Goal: Answer question/provide support: Share knowledge or assist other users

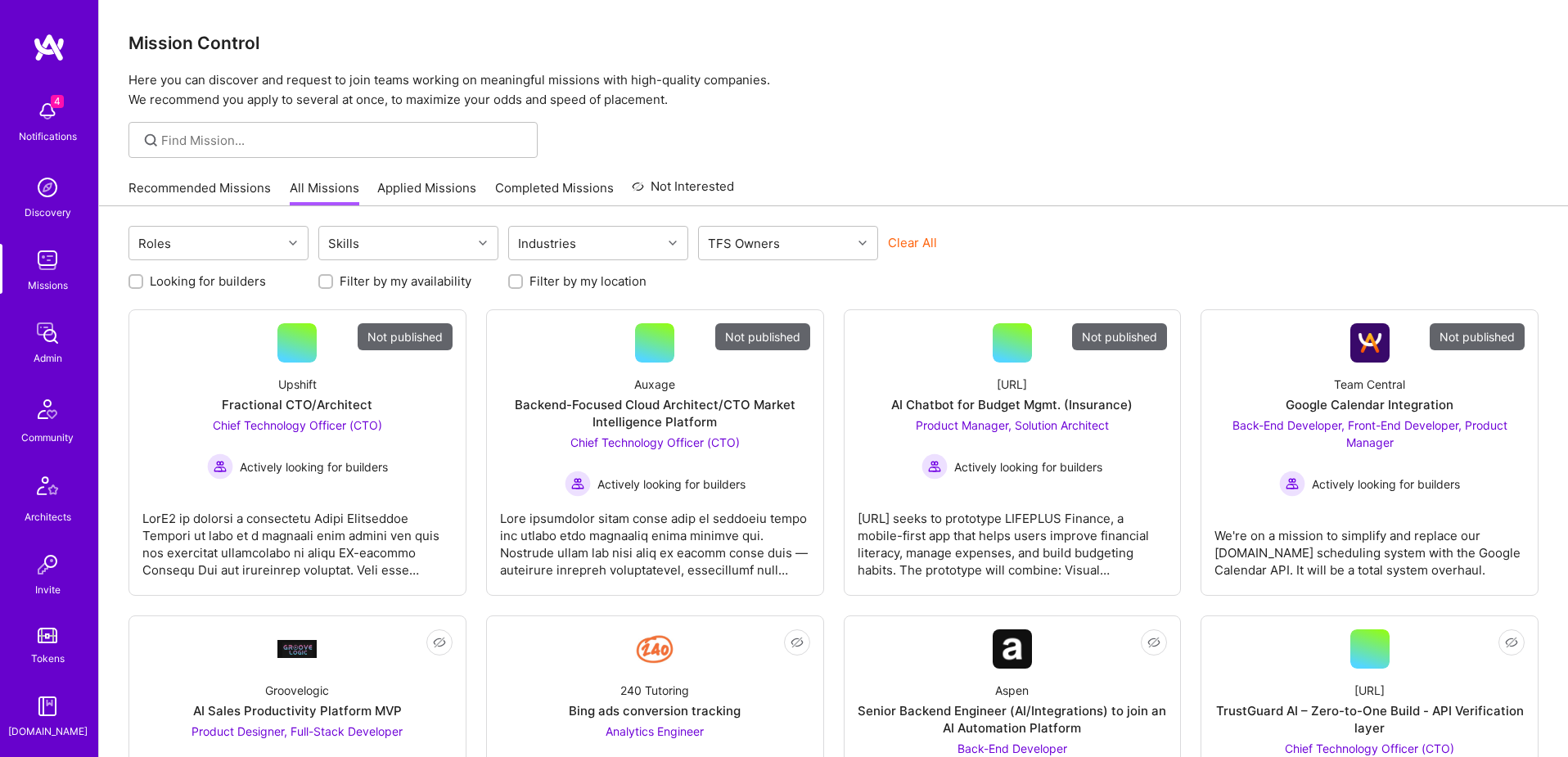
scroll to position [288, 0]
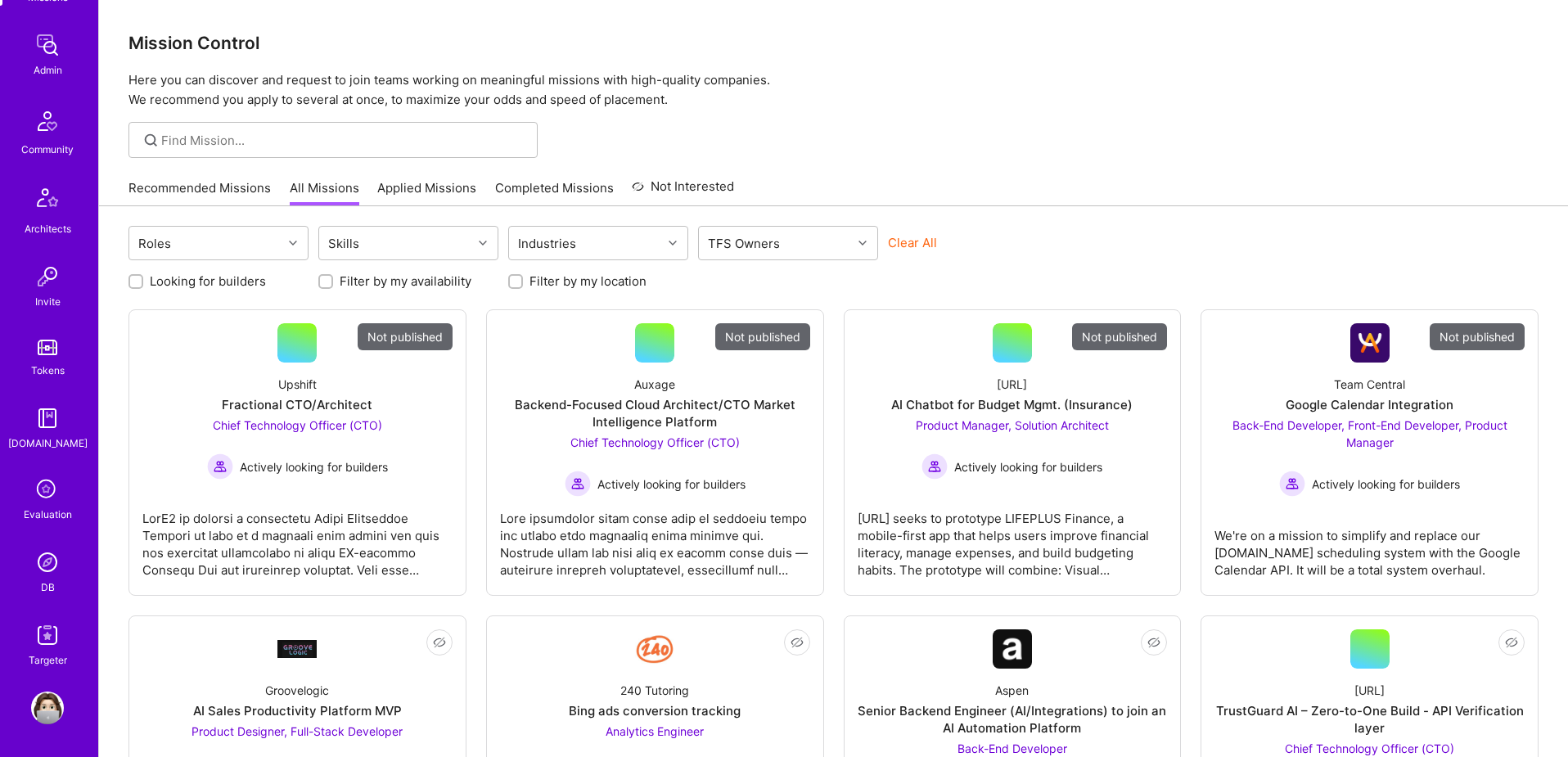
click at [48, 561] on img at bounding box center [47, 562] width 32 height 32
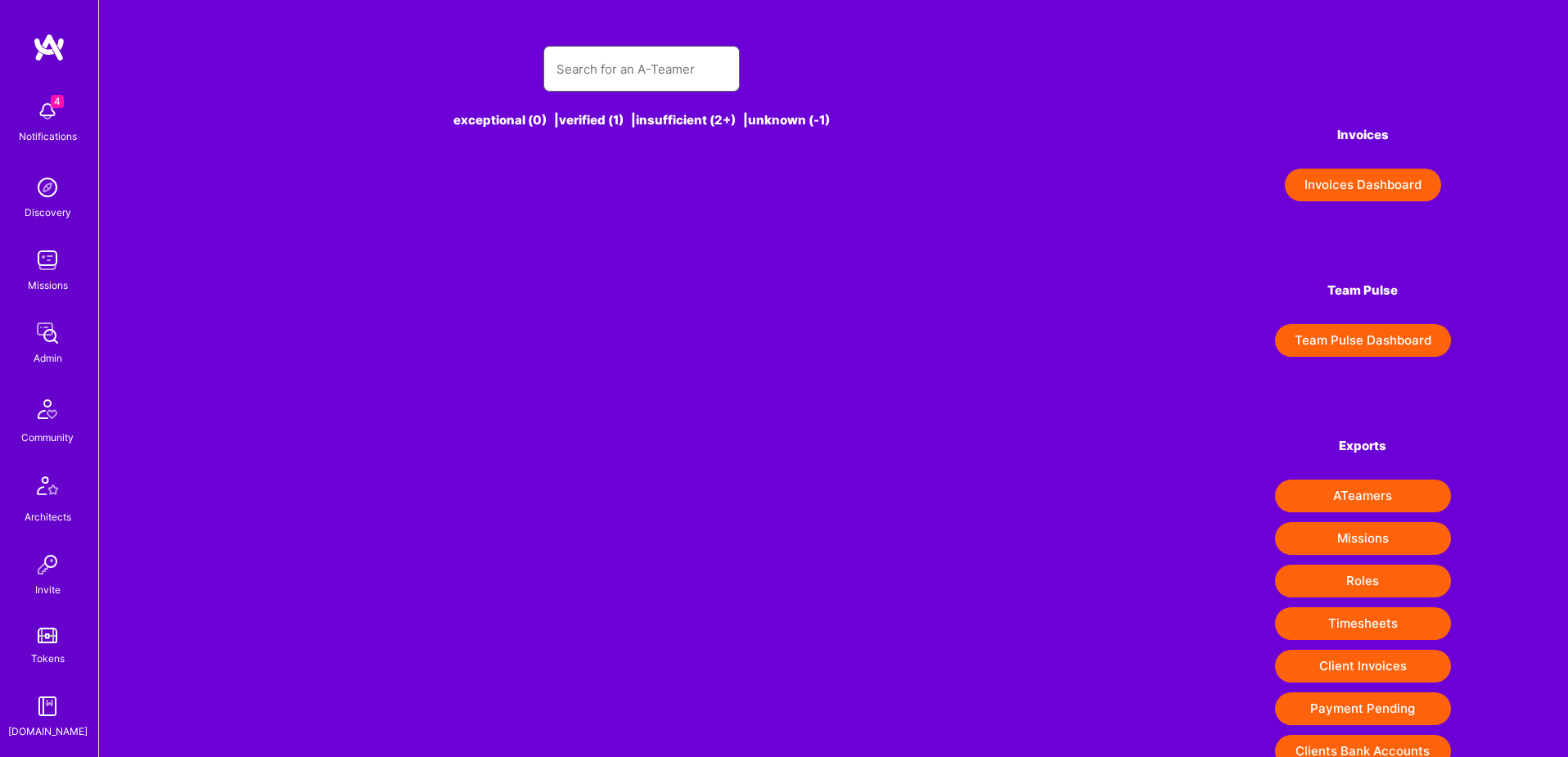
click at [674, 70] on input "text" at bounding box center [641, 68] width 170 height 42
type input "Br"
type input "u"
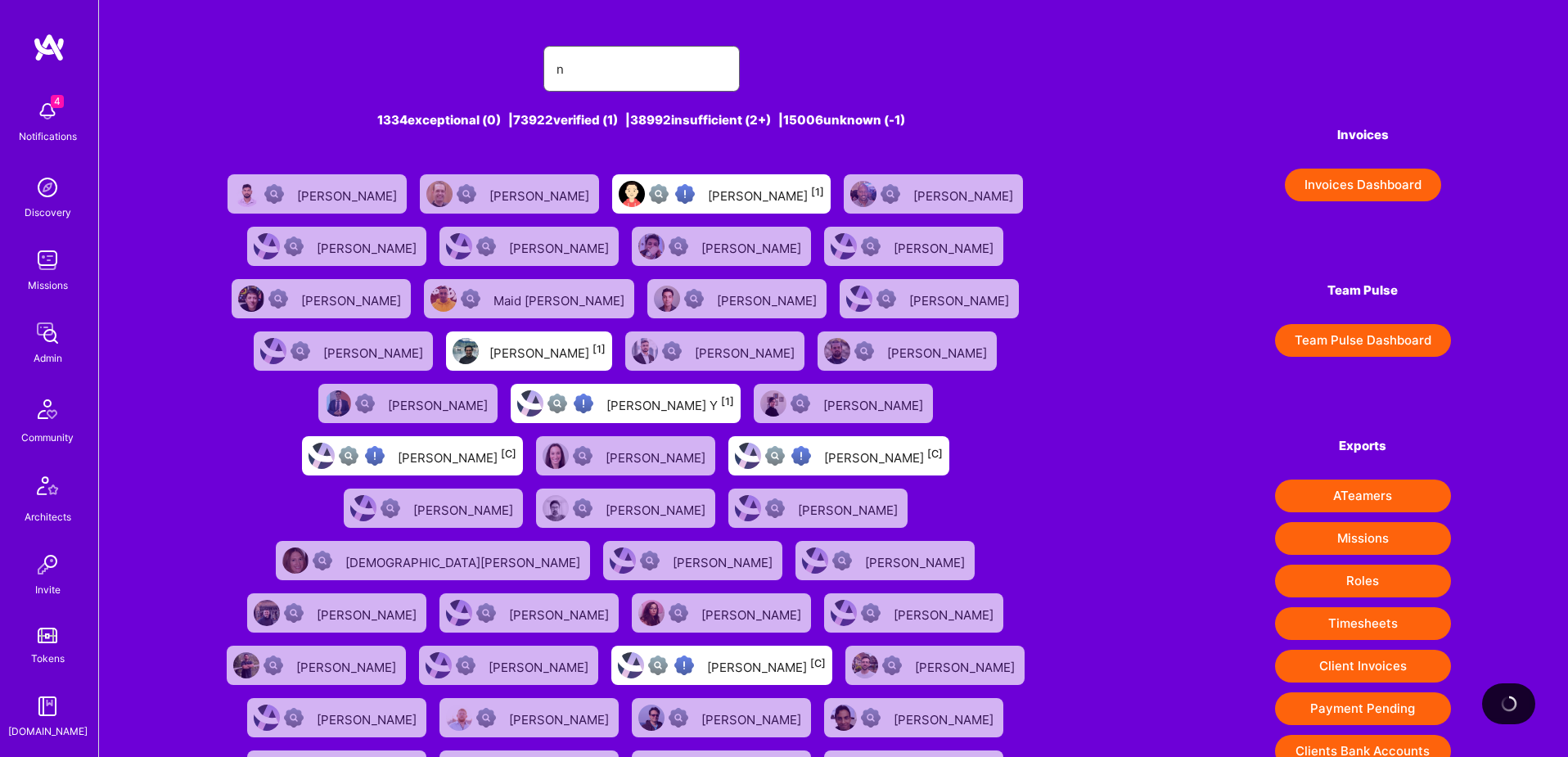
type input "no"
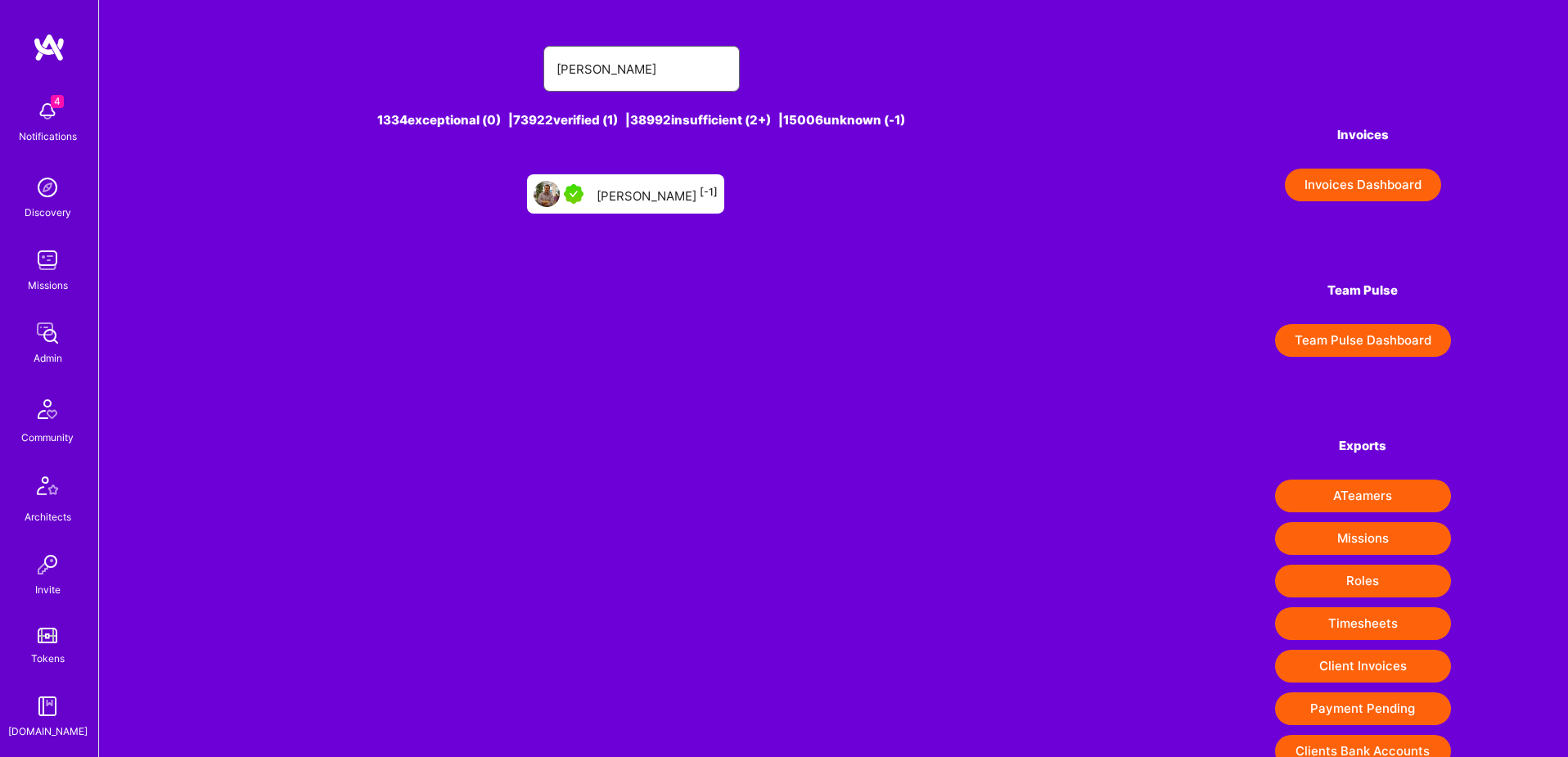
type input "[PERSON_NAME]"
click at [602, 203] on div "[PERSON_NAME] [-1]" at bounding box center [625, 194] width 197 height 40
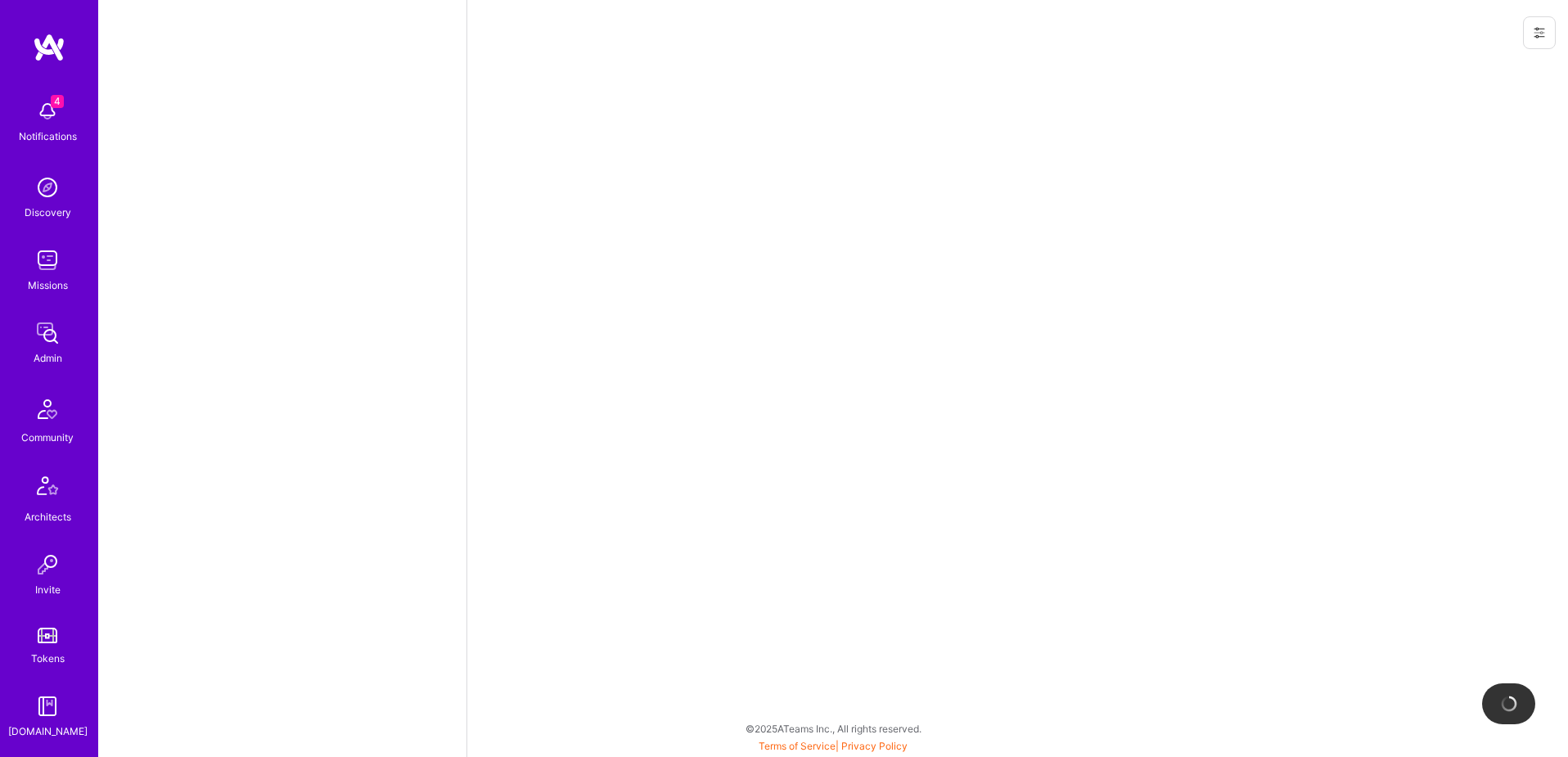
click at [1540, 34] on icon at bounding box center [1539, 32] width 13 height 13
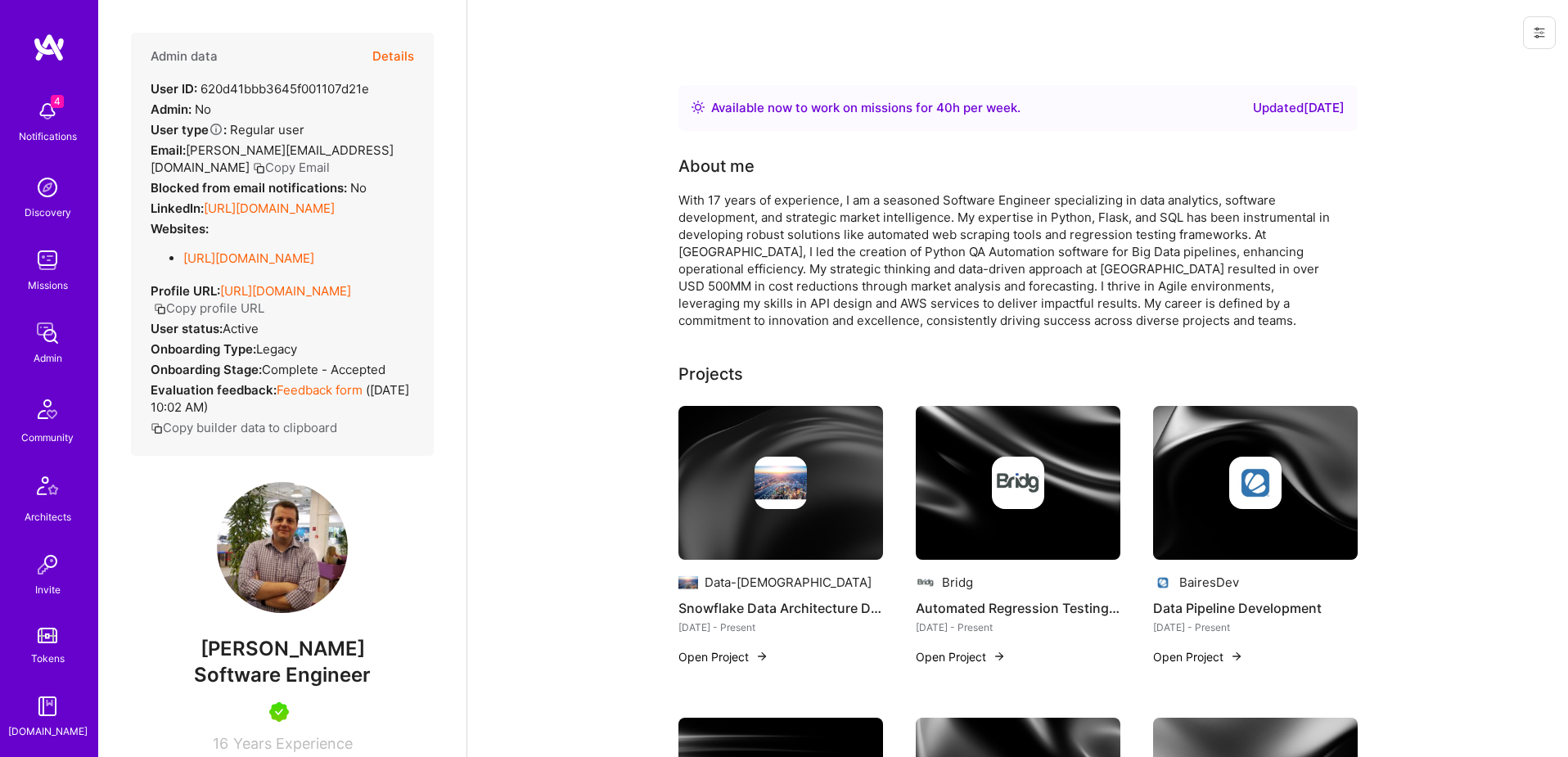
click at [1240, 33] on div at bounding box center [1017, 32] width 1100 height 66
click at [401, 56] on button "Details" at bounding box center [393, 55] width 42 height 47
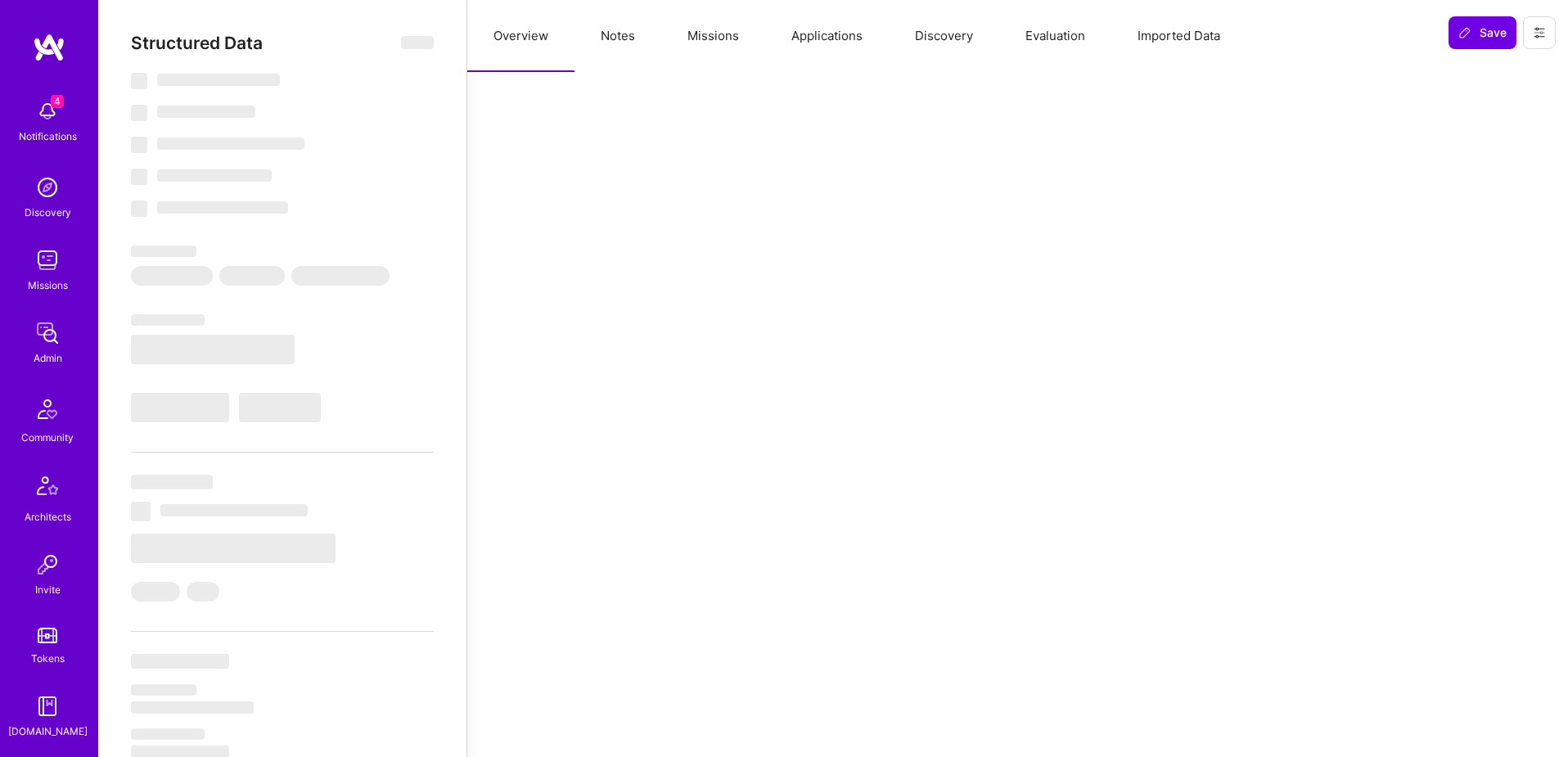
click at [842, 35] on button "Applications" at bounding box center [827, 36] width 124 height 72
select select "Right Now"
select select "5"
select select "4"
select select "7"
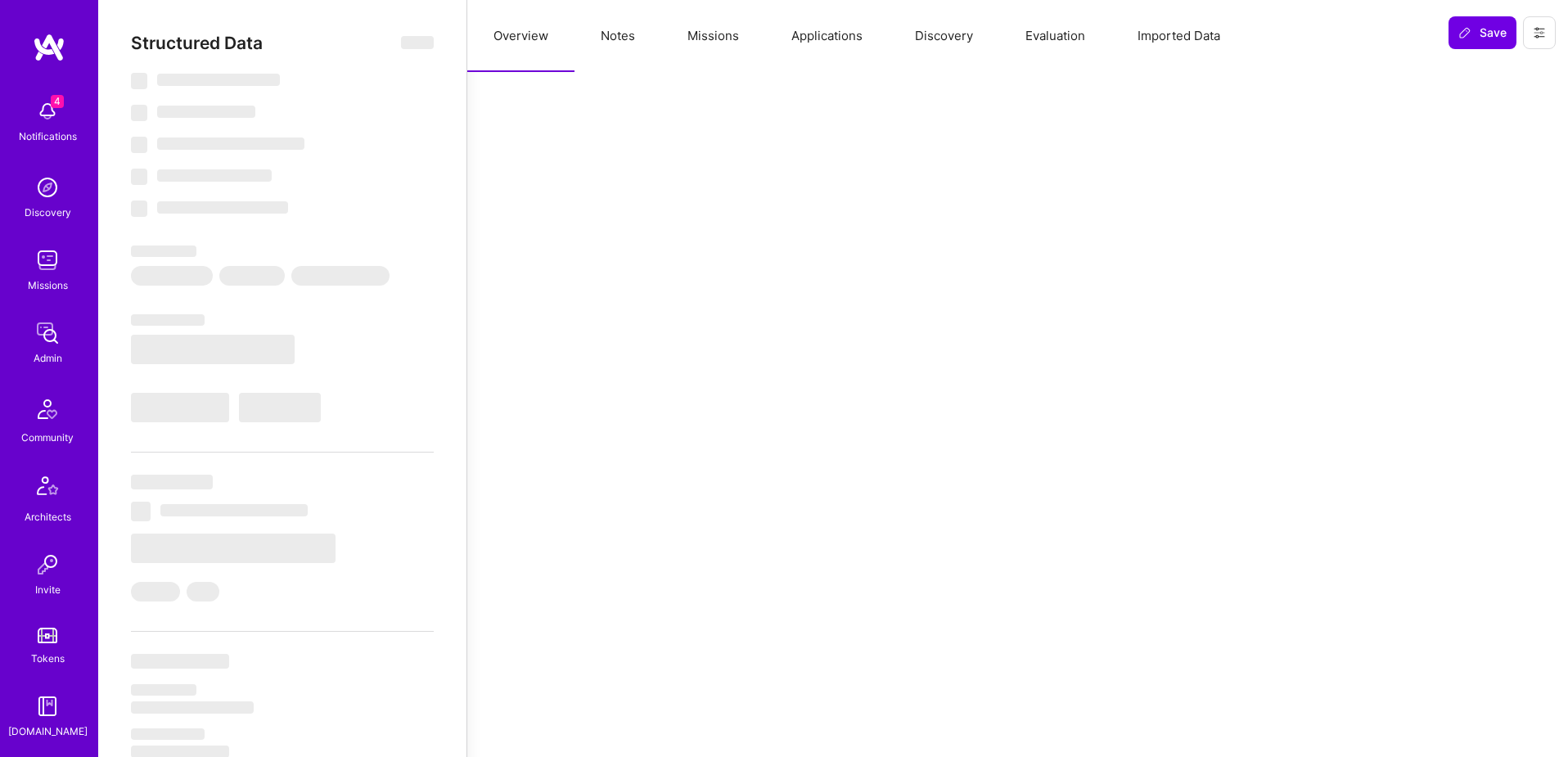
select select "7"
select select "BR"
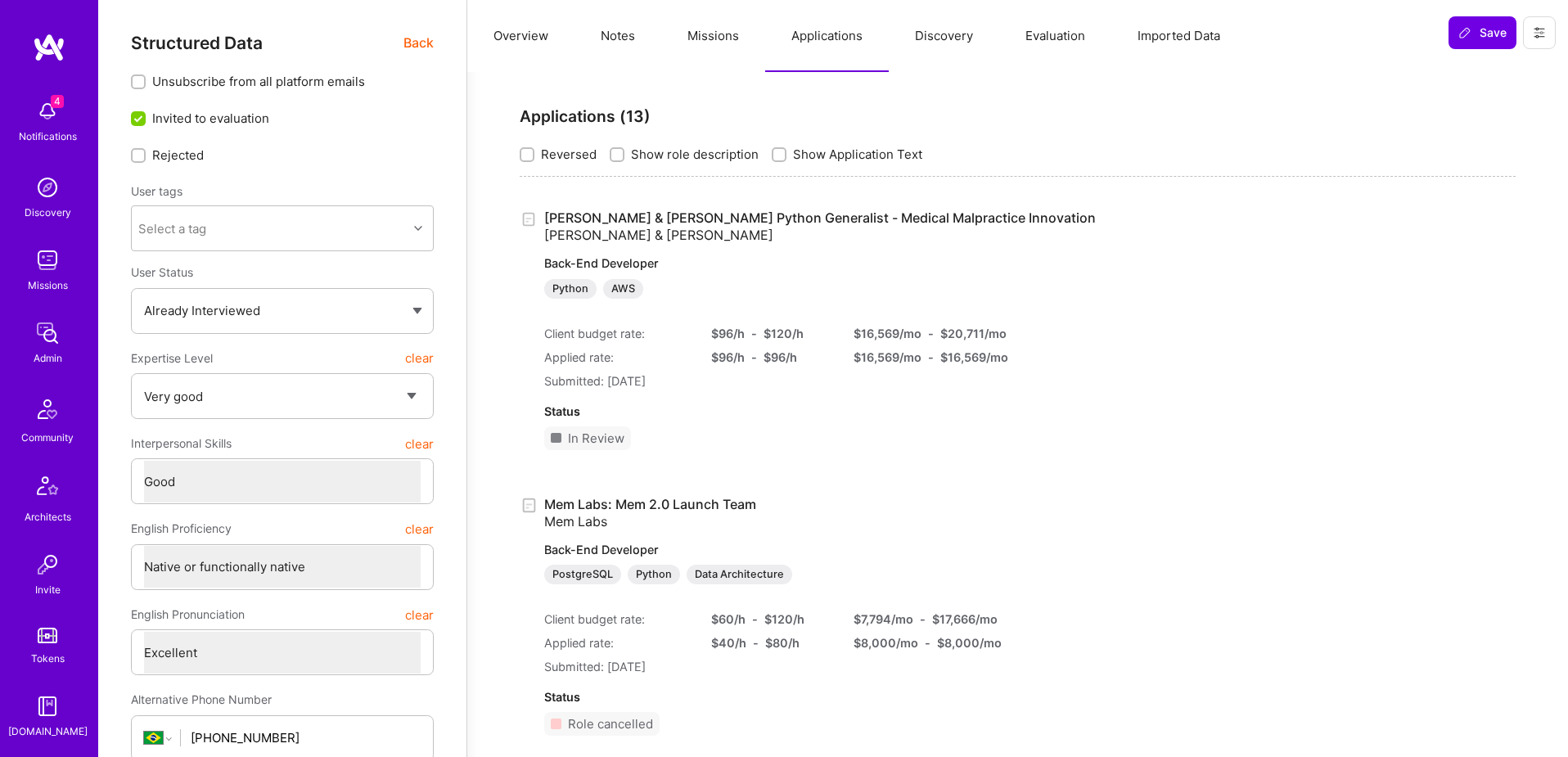
click at [857, 215] on link "[PERSON_NAME] & [PERSON_NAME] Python Generalist - Medical Malpractice Innovatio…" at bounding box center [820, 254] width 552 height 90
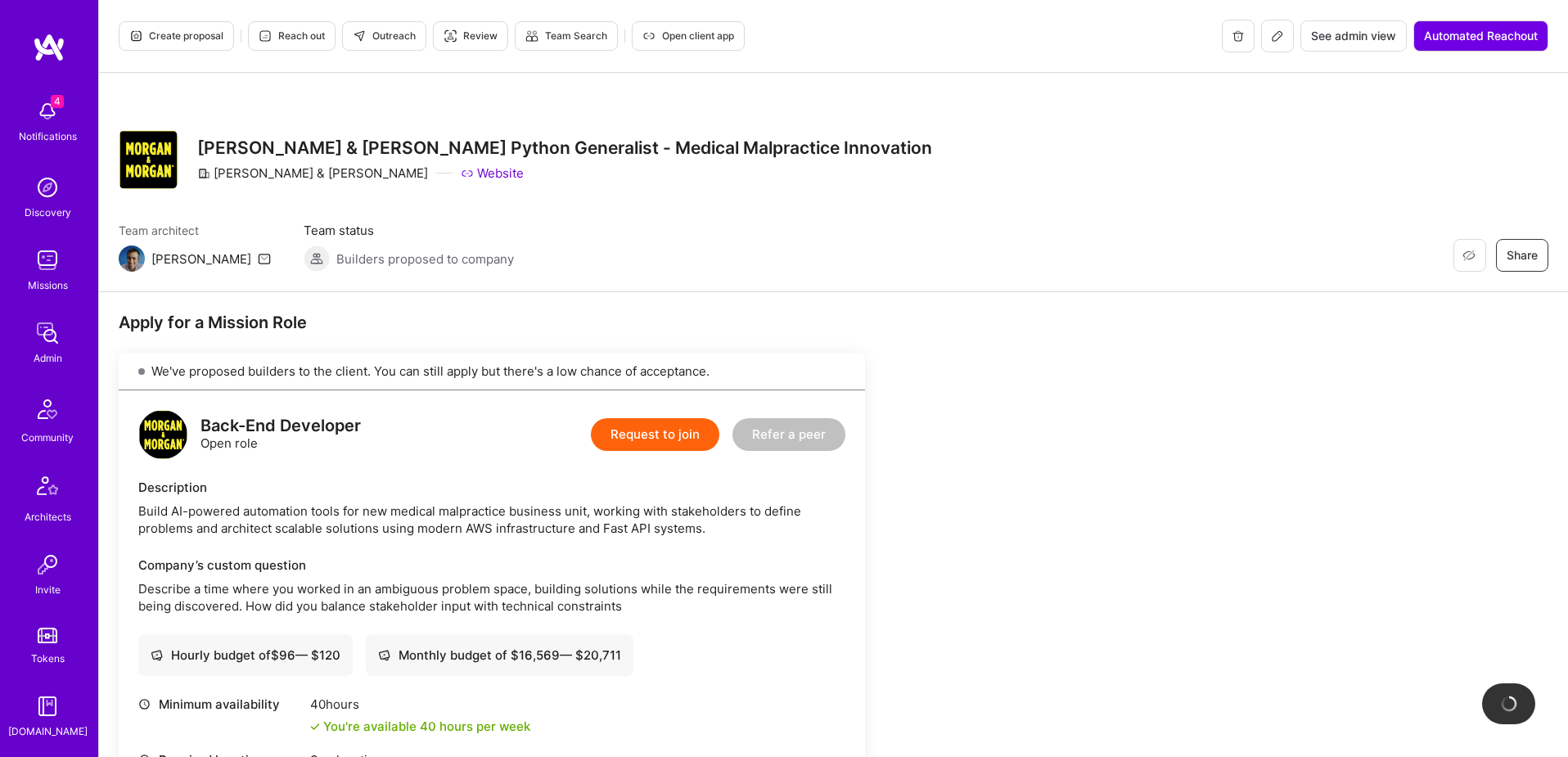
click at [186, 40] on span "Create proposal" at bounding box center [176, 36] width 94 height 15
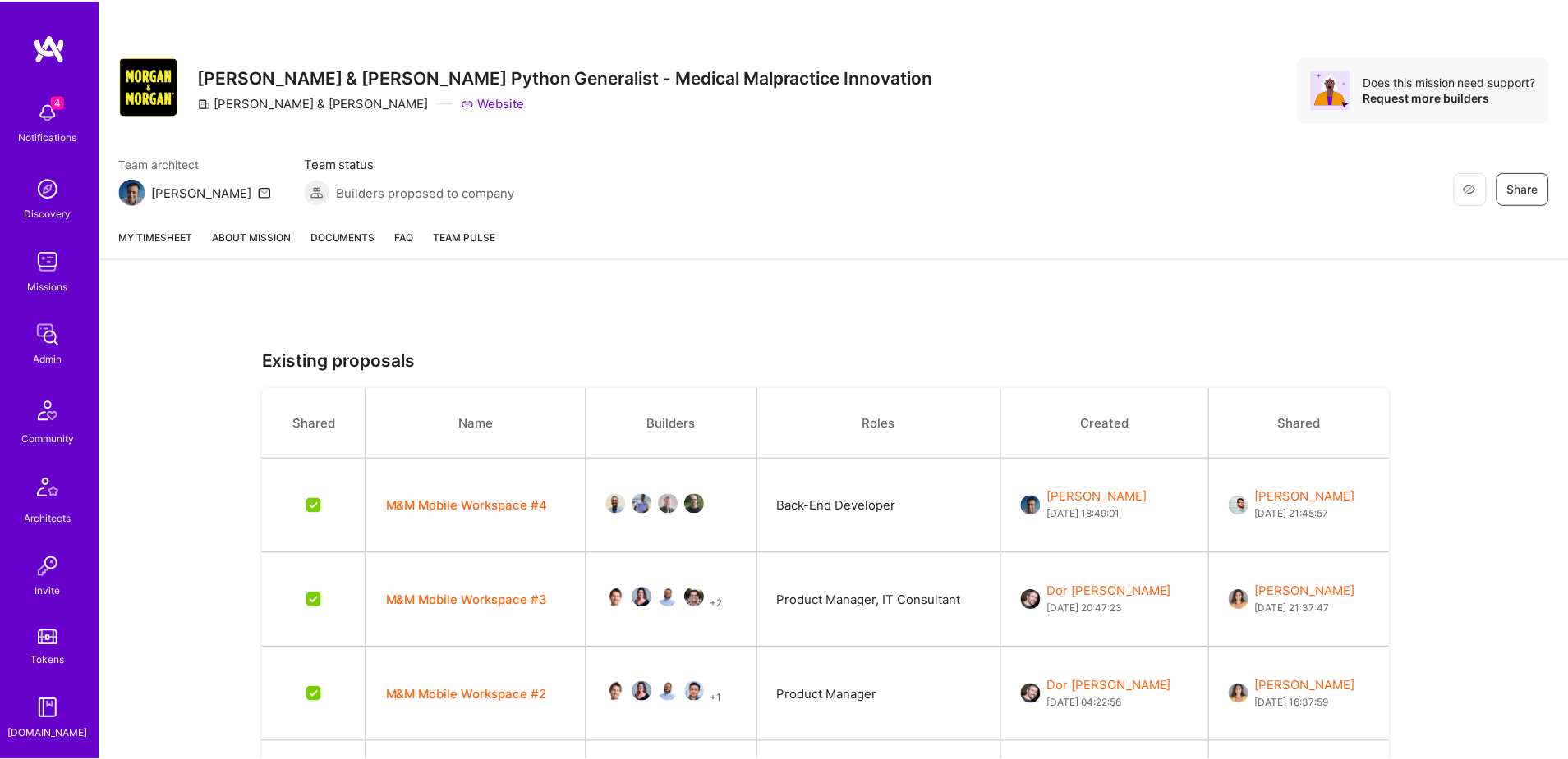
scroll to position [225, 0]
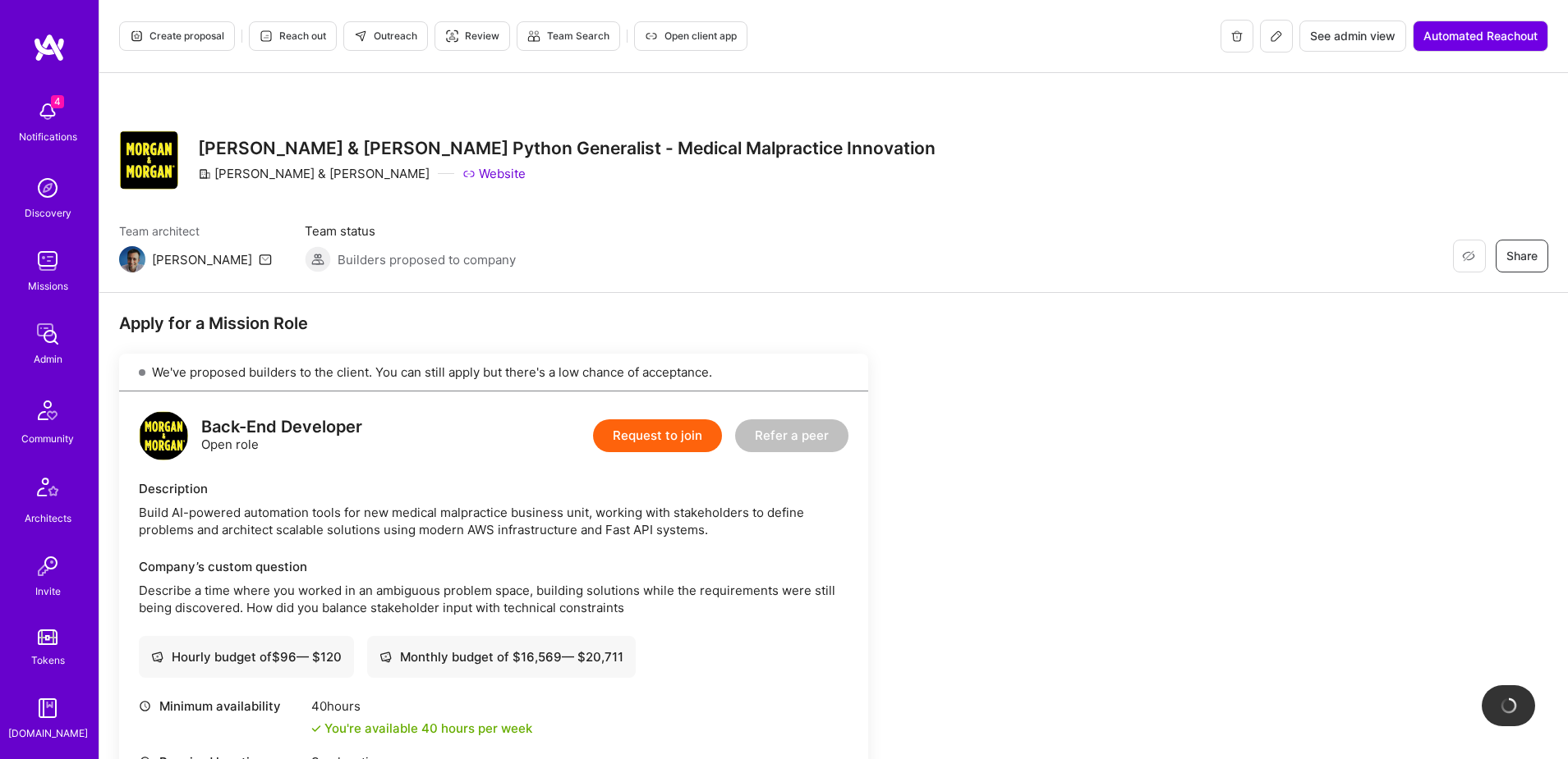
click at [839, 234] on div "Team architect [PERSON_NAME] Team status Builders proposed to company Restore N…" at bounding box center [833, 247] width 1429 height 50
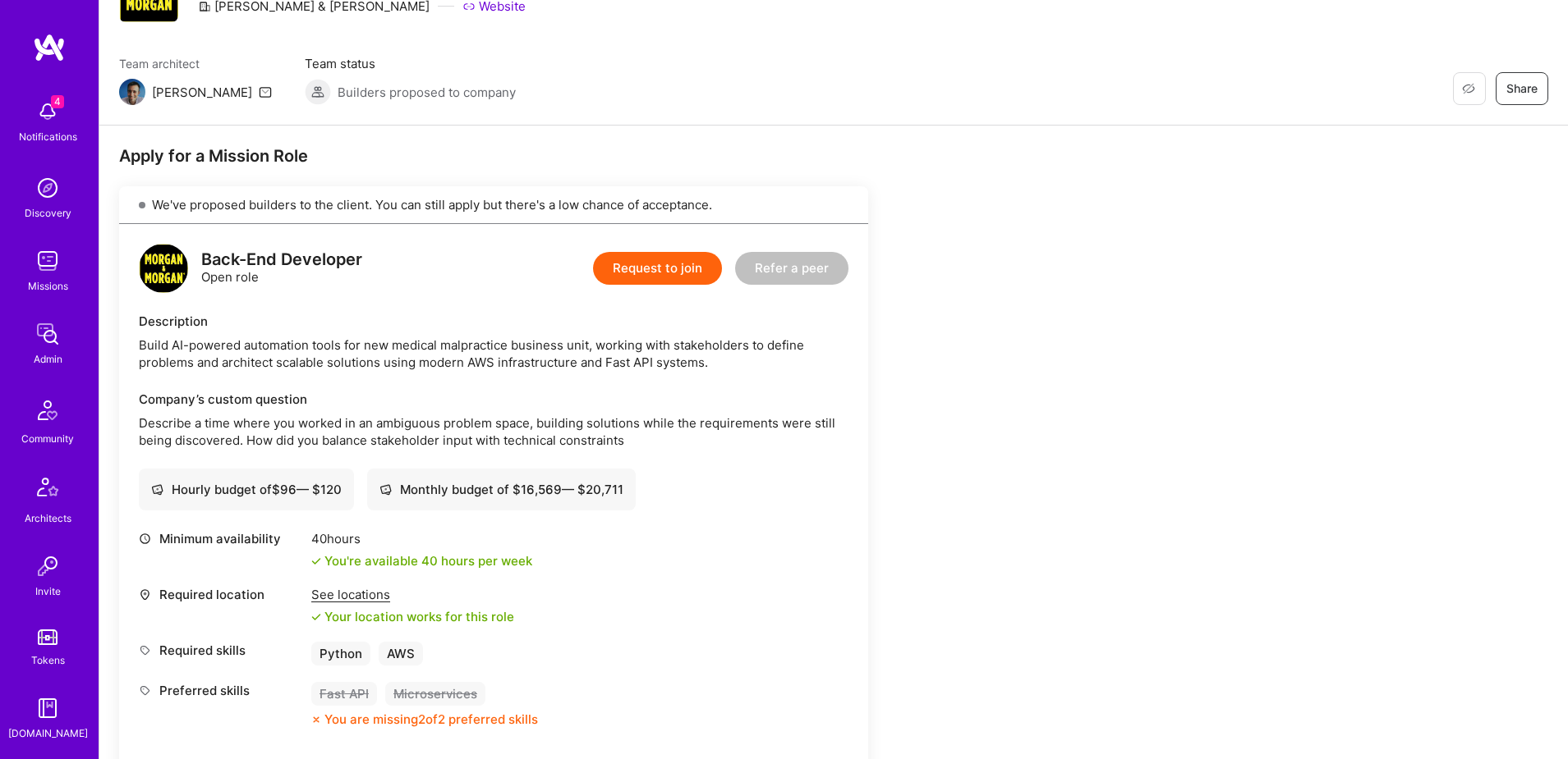
scroll to position [289, 0]
click at [47, 563] on img at bounding box center [47, 563] width 32 height 32
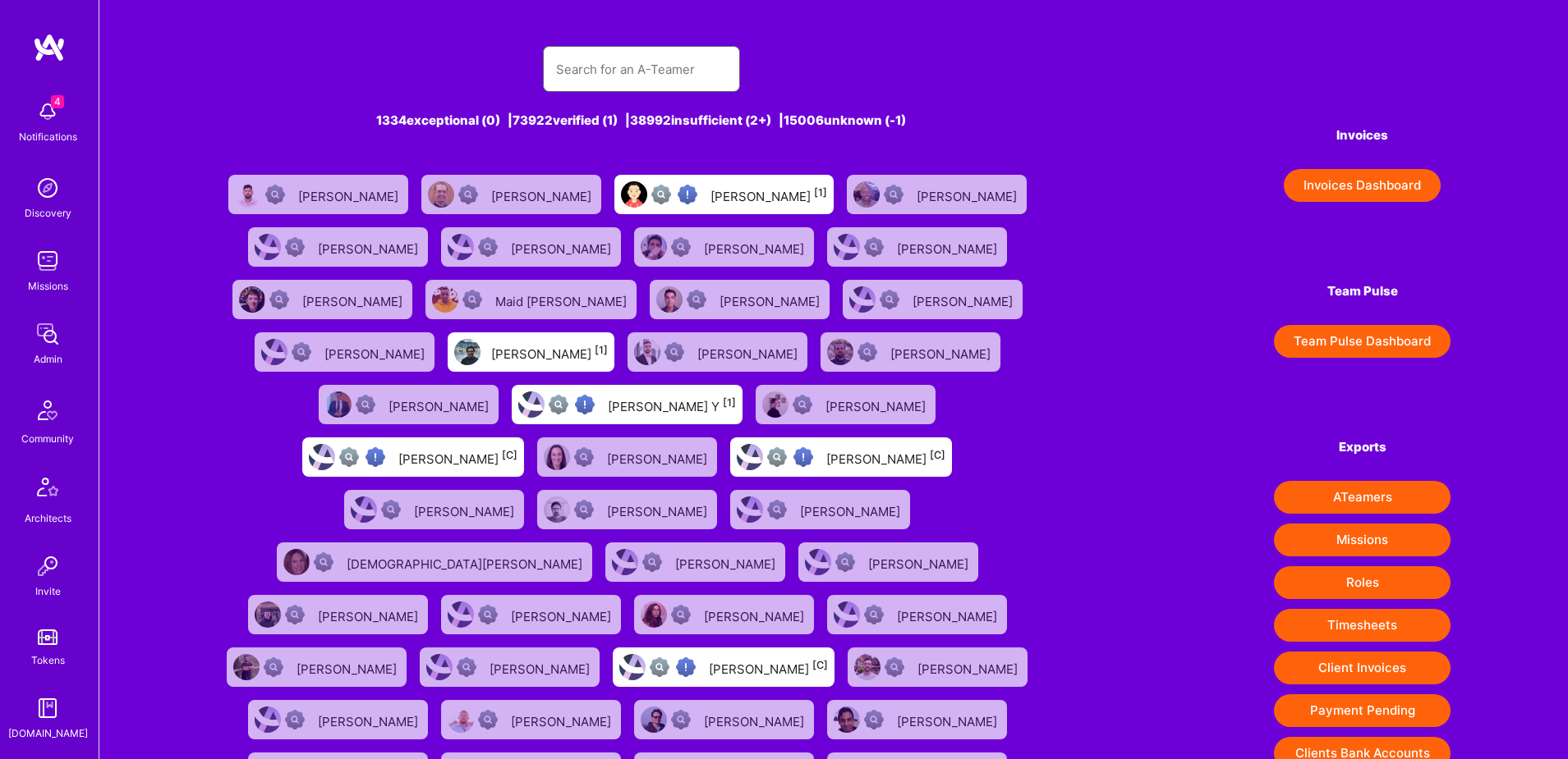
click at [679, 69] on input "text" at bounding box center [642, 69] width 171 height 42
paste input "[EMAIL_ADDRESS][PERSON_NAME][DOMAIN_NAME]"
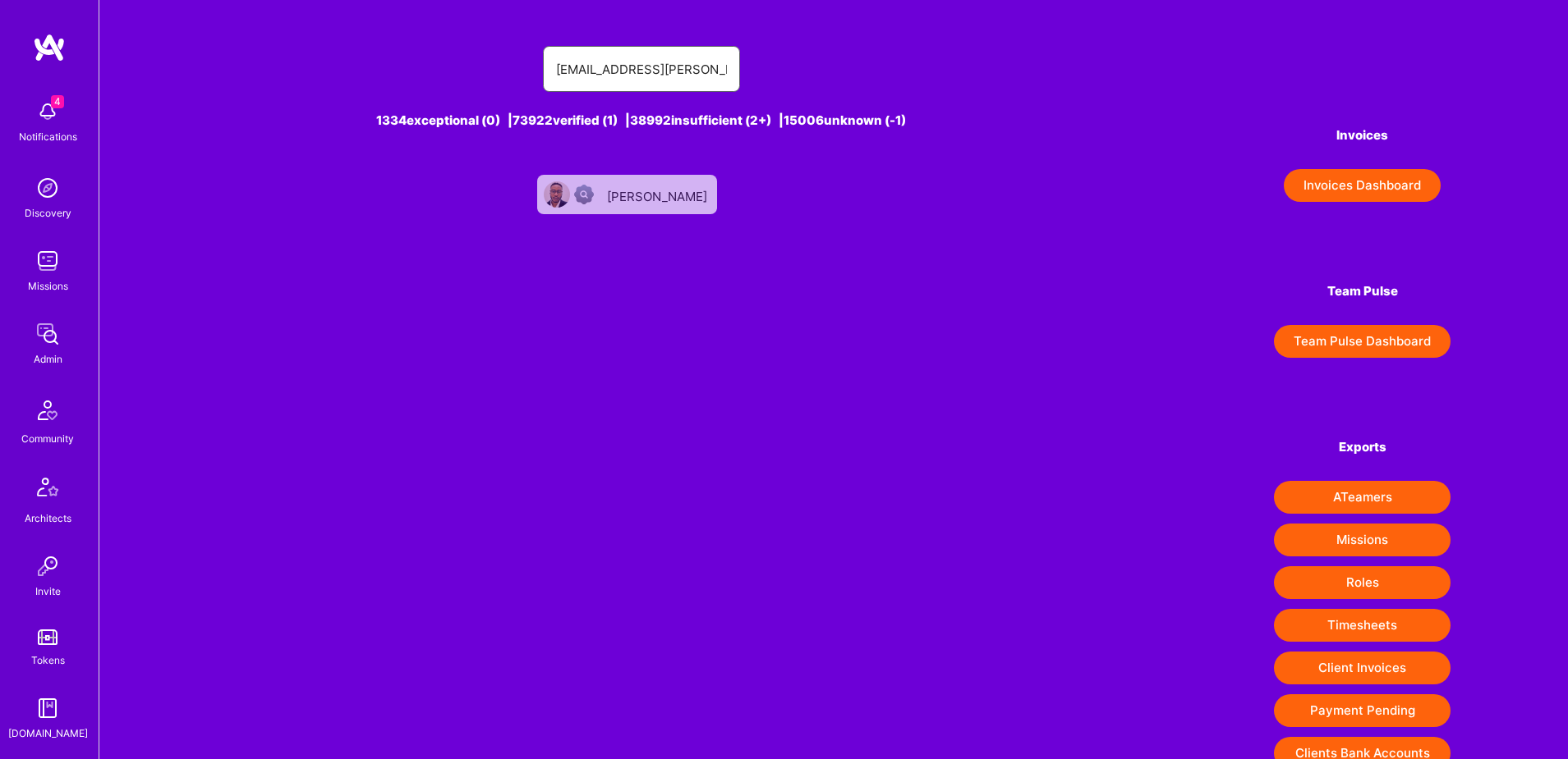
type input "[EMAIL_ADDRESS][PERSON_NAME][DOMAIN_NAME]"
